Goal: Find specific page/section: Find specific page/section

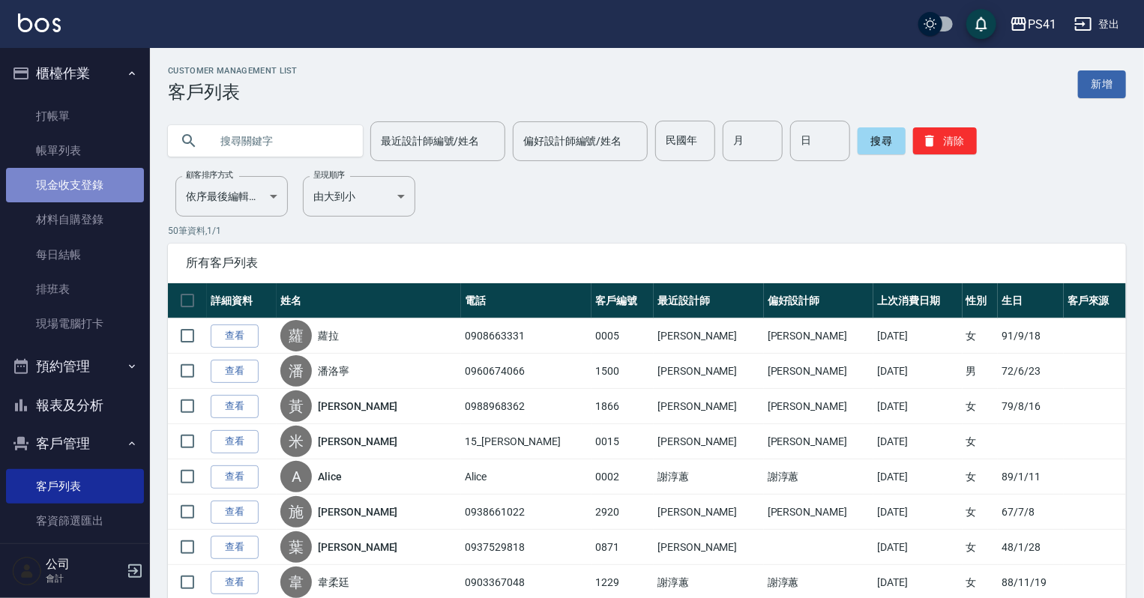
click at [75, 192] on link "現金收支登錄" at bounding box center [75, 185] width 138 height 34
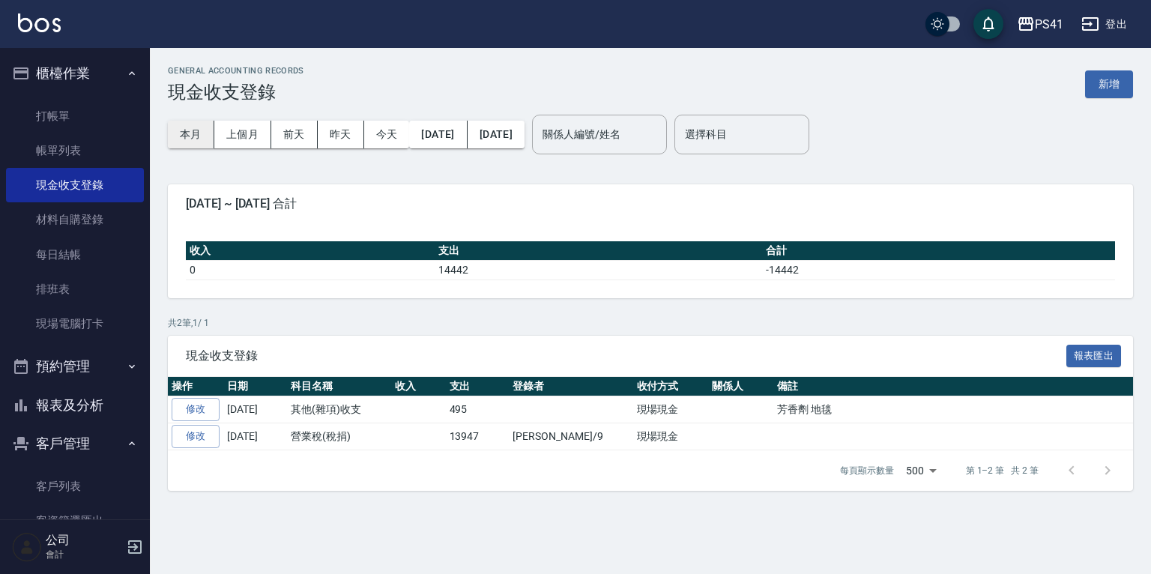
click at [189, 141] on button "本月" at bounding box center [191, 135] width 46 height 28
click at [85, 487] on link "客戶列表" at bounding box center [75, 486] width 138 height 34
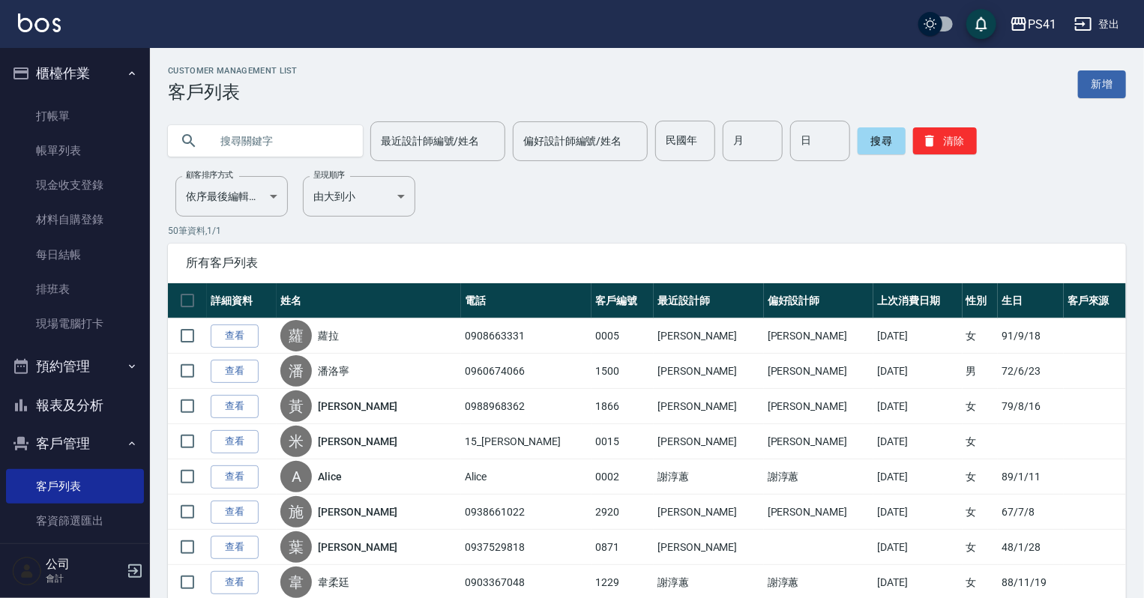
drag, startPoint x: 311, startPoint y: 126, endPoint x: 316, endPoint y: 139, distance: 13.8
click at [312, 132] on input "text" at bounding box center [280, 141] width 141 height 40
click at [52, 409] on button "報表及分析" at bounding box center [75, 405] width 138 height 39
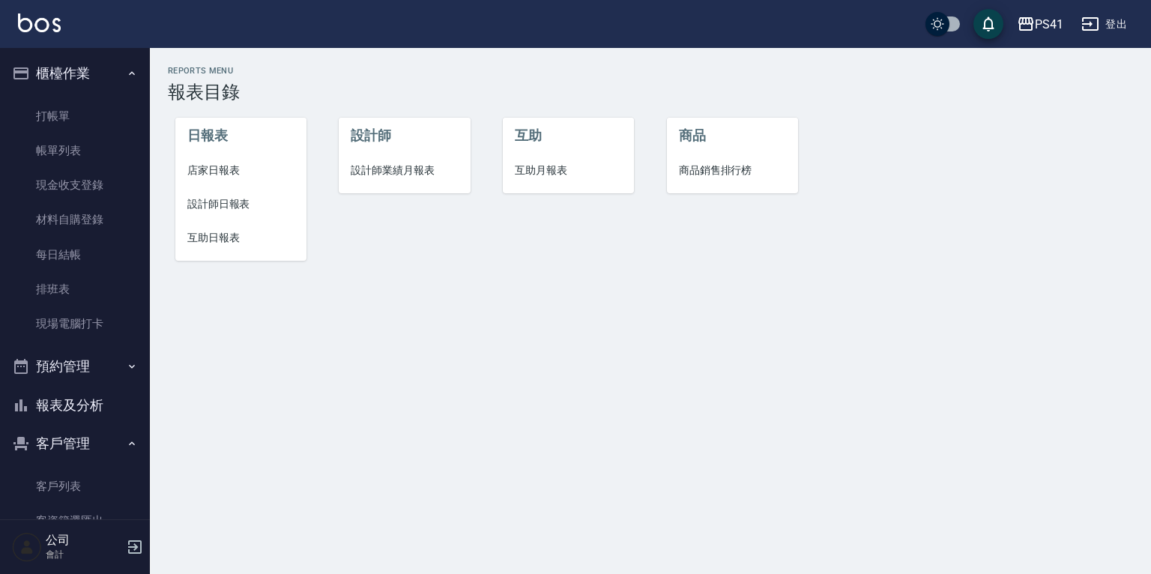
click at [220, 234] on span "互助日報表" at bounding box center [240, 238] width 107 height 16
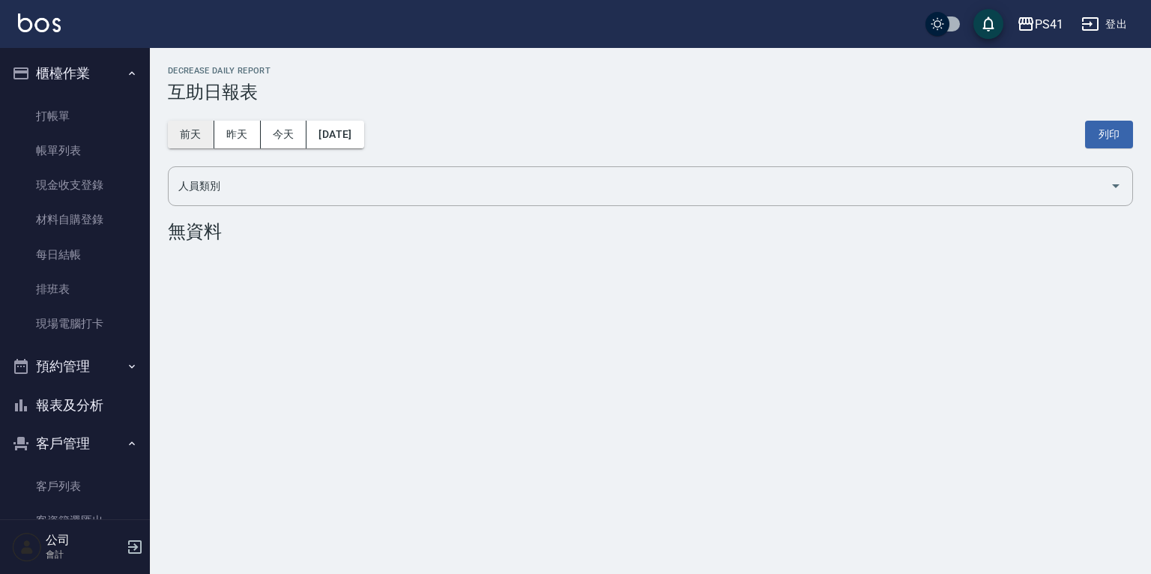
click at [198, 137] on button "前天" at bounding box center [191, 135] width 46 height 28
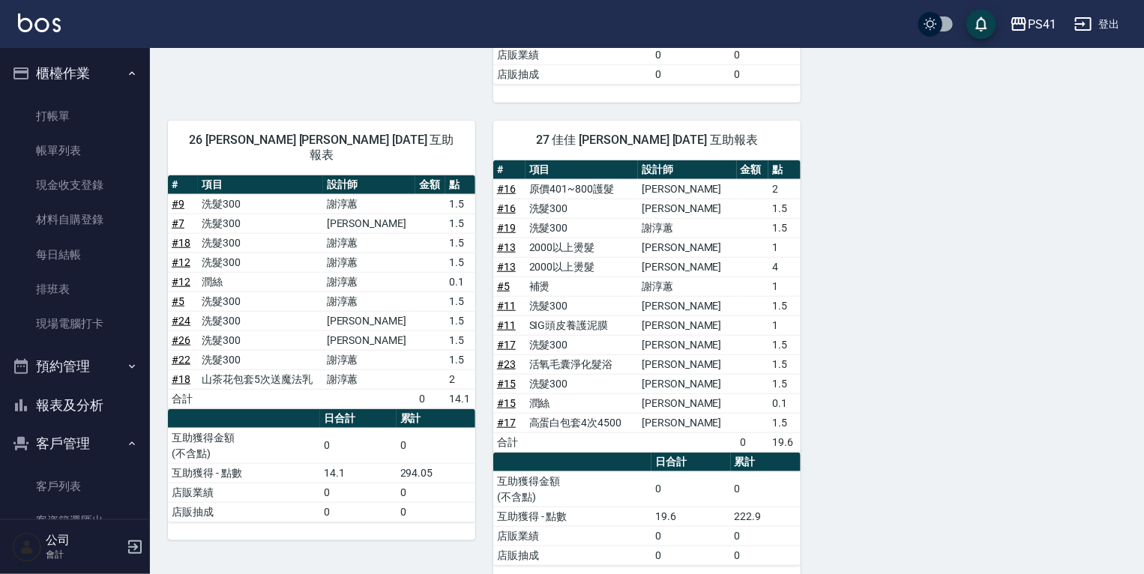
scroll to position [564, 0]
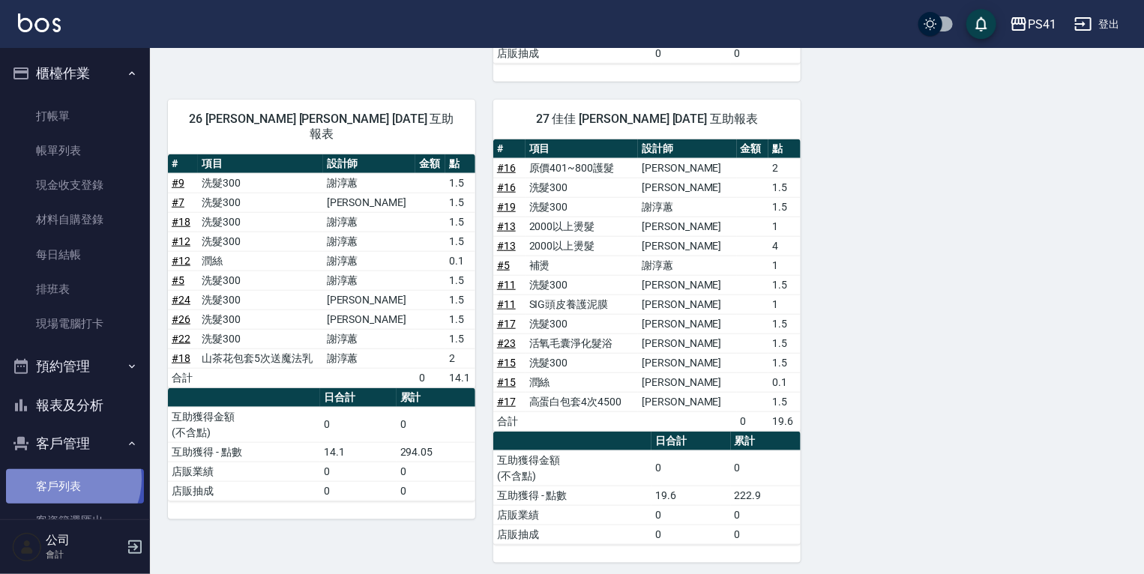
click at [66, 480] on link "客戶列表" at bounding box center [75, 486] width 138 height 34
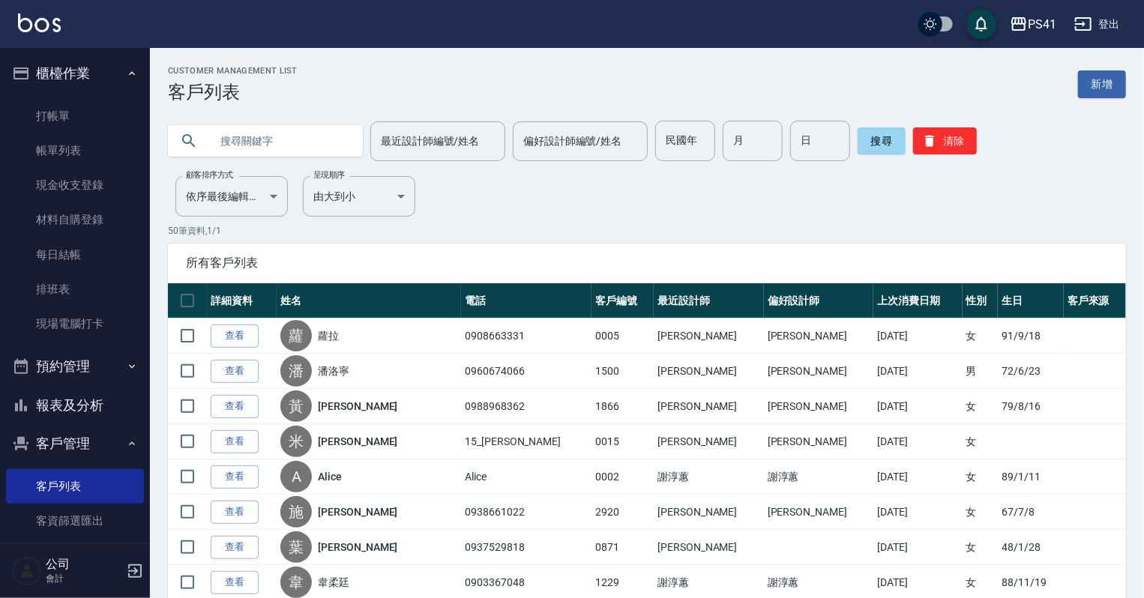
drag, startPoint x: 295, startPoint y: 141, endPoint x: 1076, endPoint y: 18, distance: 790.6
click at [296, 141] on input "text" at bounding box center [280, 141] width 141 height 40
type input "0982529030"
